Goal: Task Accomplishment & Management: Use online tool/utility

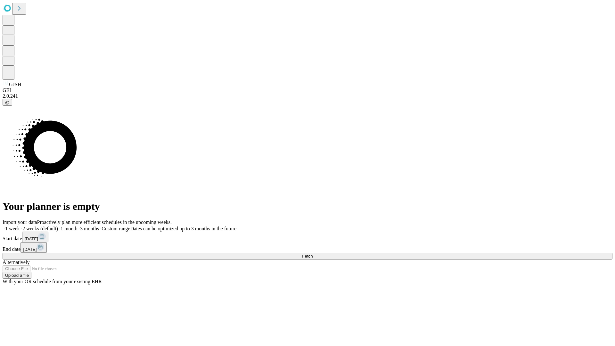
click at [312, 254] on span "Fetch" at bounding box center [307, 256] width 11 height 5
